Goal: Navigation & Orientation: Find specific page/section

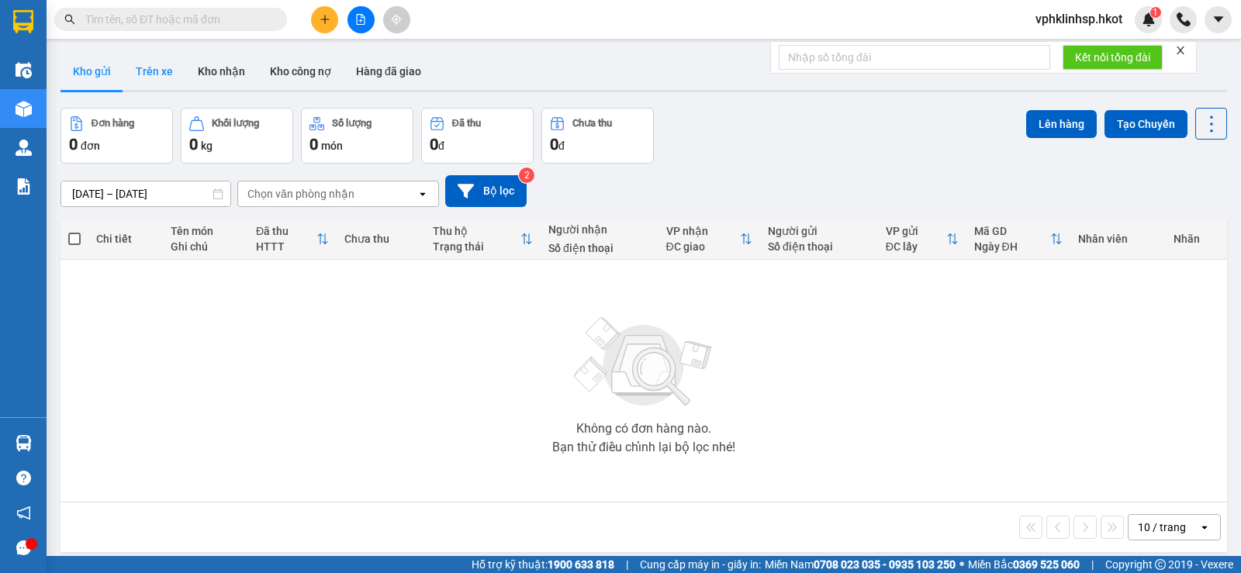
click at [152, 69] on button "Trên xe" at bounding box center [154, 71] width 62 height 37
